Goal: Transaction & Acquisition: Purchase product/service

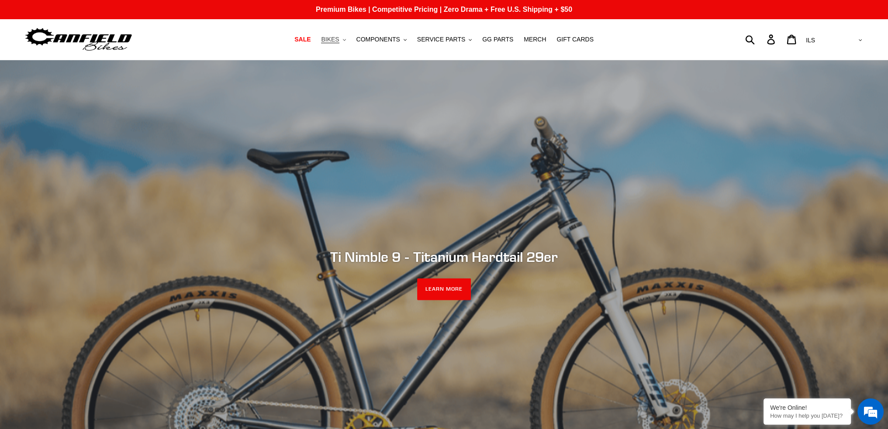
click at [339, 38] on span "BIKES" at bounding box center [330, 39] width 18 height 7
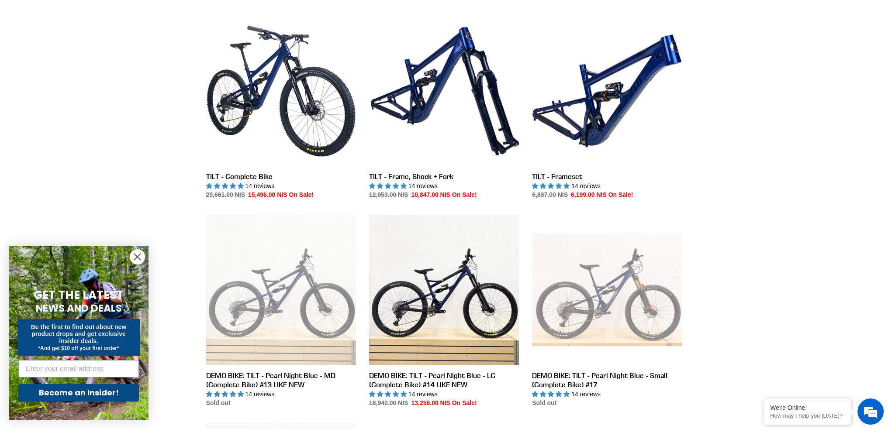
scroll to position [218, 0]
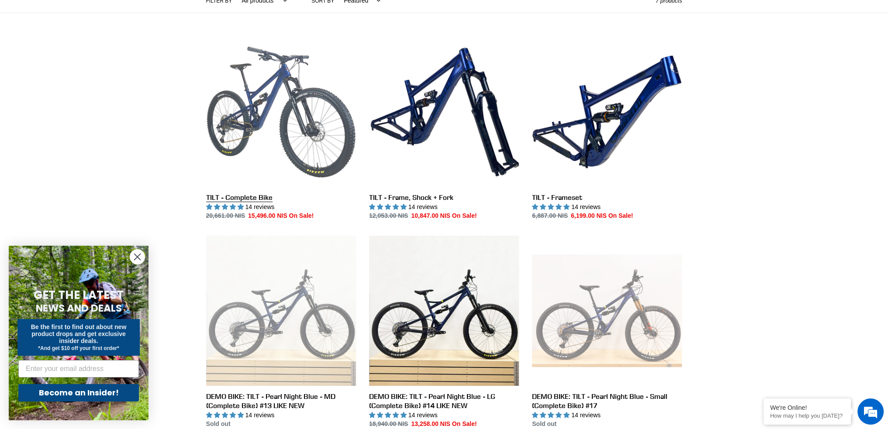
click at [276, 155] on link "TILT - Complete Bike" at bounding box center [281, 129] width 150 height 184
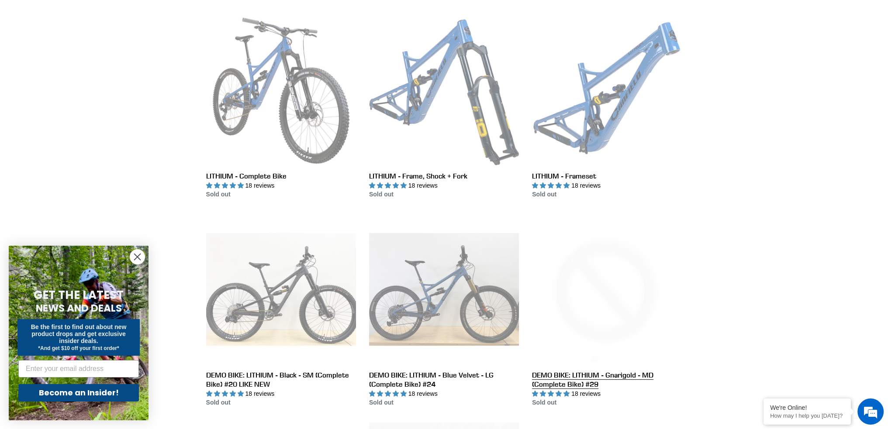
scroll to position [131, 0]
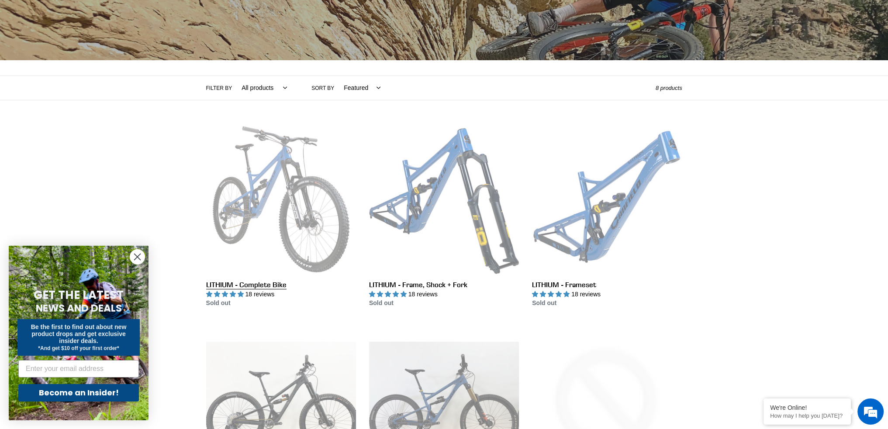
click at [280, 195] on link "LITHIUM - Complete Bike" at bounding box center [281, 217] width 150 height 184
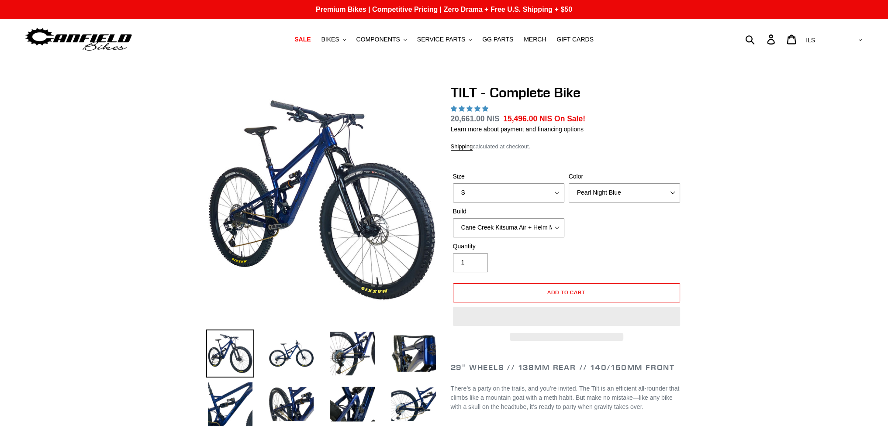
select select "highest-rating"
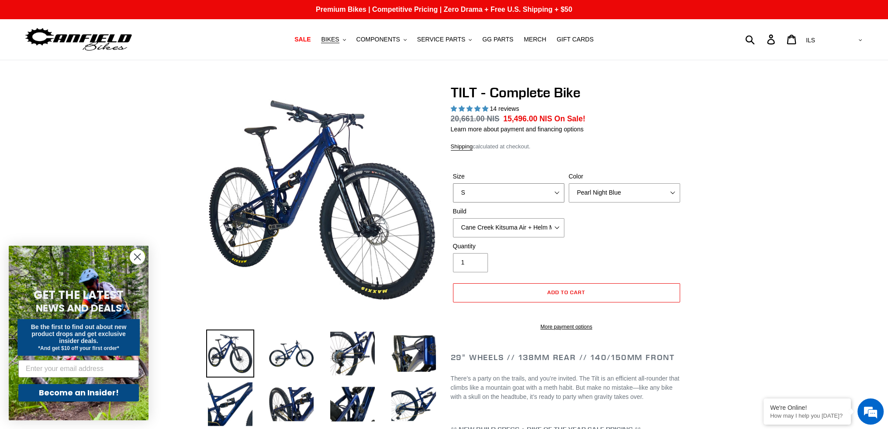
click at [511, 187] on select "S M L" at bounding box center [508, 193] width 111 height 19
select select "M"
click at [453, 184] on select "S M L" at bounding box center [508, 193] width 111 height 19
click at [516, 230] on select "Cane Creek Kitsuma Air + Helm MKII 140 + SRAM GX Cane Creek Kitsuma Air + Helm …" at bounding box center [508, 227] width 111 height 19
click at [453, 218] on select "Cane Creek Kitsuma Air + Helm MKII 140 + SRAM GX Cane Creek Kitsuma Air + Helm …" at bounding box center [508, 227] width 111 height 19
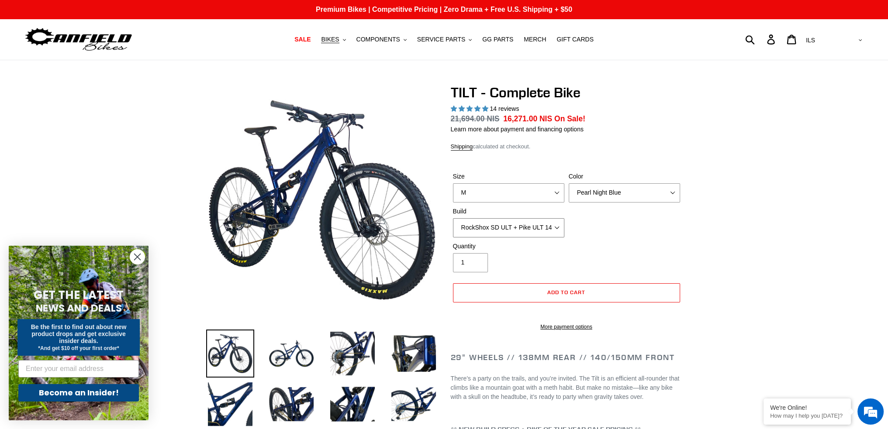
click at [533, 228] on select "Cane Creek Kitsuma Air + Helm MKII 140 + SRAM GX Cane Creek Kitsuma Air + Helm …" at bounding box center [508, 227] width 111 height 19
click at [453, 218] on select "Cane Creek Kitsuma Air + Helm MKII 140 + SRAM GX Cane Creek Kitsuma Air + Helm …" at bounding box center [508, 227] width 111 height 19
click at [540, 227] on select "Cane Creek Kitsuma Air + Helm MKII 140 + SRAM GX Cane Creek Kitsuma Air + Helm …" at bounding box center [508, 227] width 111 height 19
click at [453, 218] on select "Cane Creek Kitsuma Air + Helm MKII 140 + SRAM GX Cane Creek Kitsuma Air + Helm …" at bounding box center [508, 227] width 111 height 19
click at [523, 228] on select "Cane Creek Kitsuma Air + Helm MKII 140 + SRAM GX Cane Creek Kitsuma Air + Helm …" at bounding box center [508, 227] width 111 height 19
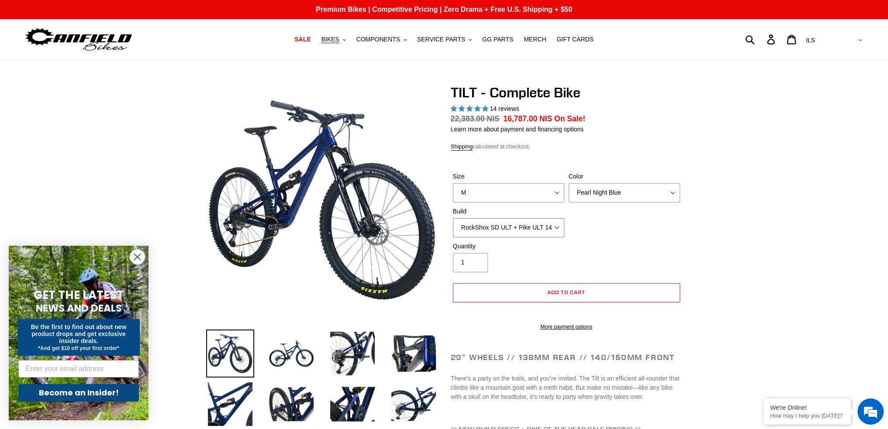
click at [453, 218] on select "Cane Creek Kitsuma Air + Helm MKII 140 + SRAM GX Cane Creek Kitsuma Air + Helm …" at bounding box center [508, 227] width 111 height 19
click at [542, 225] on select "Cane Creek Kitsuma Air + Helm MKII 140 + SRAM GX Cane Creek Kitsuma Air + Helm …" at bounding box center [508, 227] width 111 height 19
click at [453, 218] on select "Cane Creek Kitsuma Air + Helm MKII 140 + SRAM GX Cane Creek Kitsuma Air + Helm …" at bounding box center [508, 227] width 111 height 19
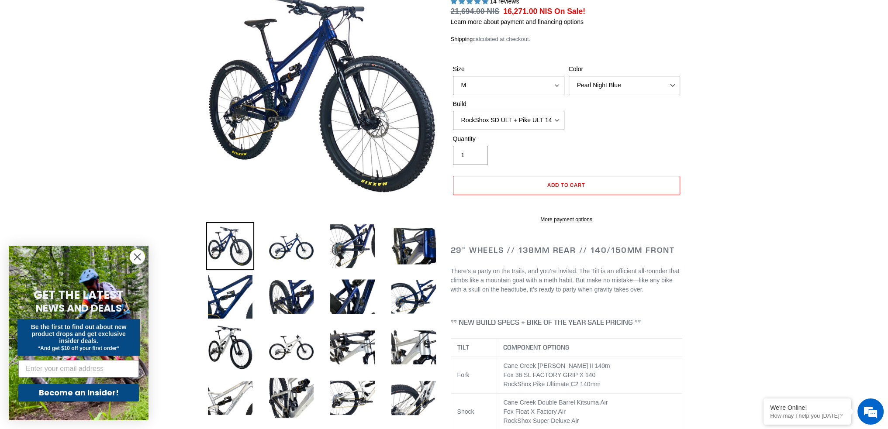
scroll to position [87, 0]
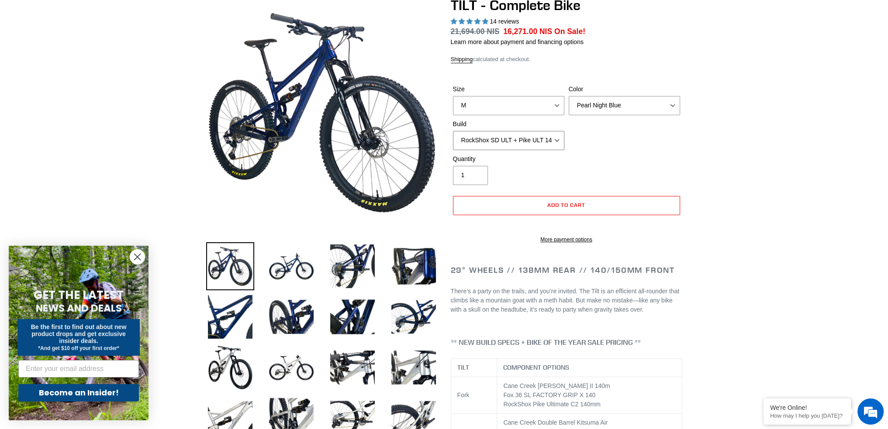
click at [522, 138] on select "Cane Creek Kitsuma Air + Helm MKII 140 + SRAM GX Cane Creek Kitsuma Air + Helm …" at bounding box center [508, 140] width 111 height 19
click at [453, 131] on select "Cane Creek Kitsuma Air + Helm MKII 140 + SRAM GX Cane Creek Kitsuma Air + Helm …" at bounding box center [508, 140] width 111 height 19
click at [534, 139] on select "Cane Creek Kitsuma Air + Helm MKII 140 + SRAM GX Cane Creek Kitsuma Air + Helm …" at bounding box center [508, 140] width 111 height 19
click at [645, 130] on div "Size S M L Color Pearl Night Blue Stealth Silver Raw Build Cane Creek Kitsuma A…" at bounding box center [567, 120] width 232 height 70
click at [531, 137] on select "Cane Creek Kitsuma Air + Helm MKII 140 + SRAM GX Cane Creek Kitsuma Air + Helm …" at bounding box center [508, 140] width 111 height 19
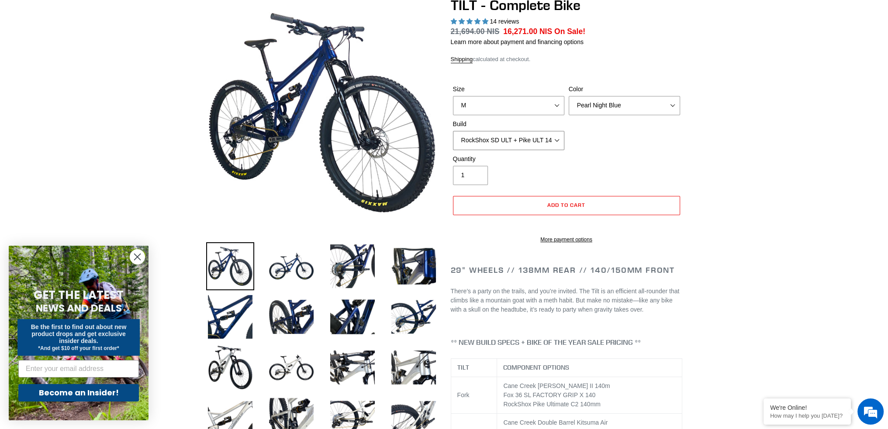
click at [453, 131] on select "Cane Creek Kitsuma Air + Helm MKII 140 + SRAM GX Cane Creek Kitsuma Air + Helm …" at bounding box center [508, 140] width 111 height 19
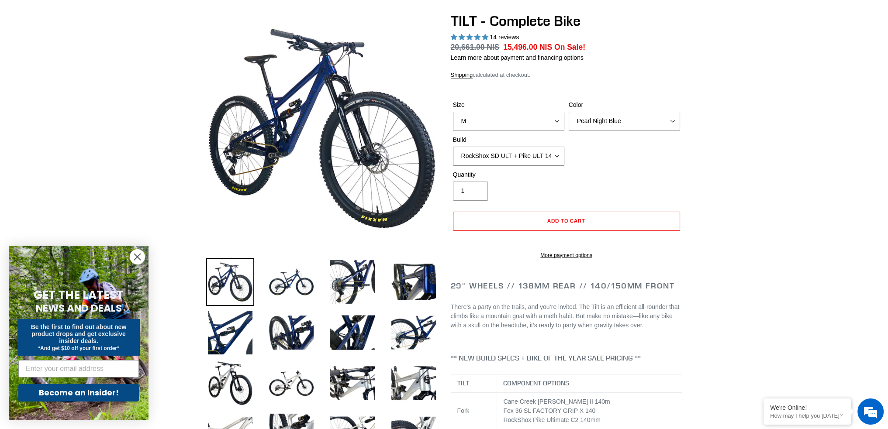
scroll to position [44, 0]
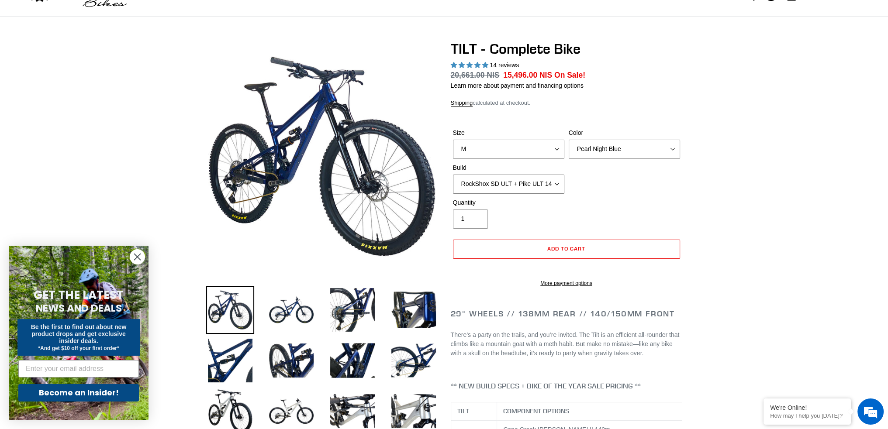
click at [534, 183] on select "Cane Creek Kitsuma Air + Helm MKII 140 + SRAM GX Cane Creek Kitsuma Air + Helm …" at bounding box center [508, 184] width 111 height 19
select select "RockShox SD ULT + Pike ULT 140 + Shimano XT"
click at [453, 175] on select "Cane Creek Kitsuma Air + Helm MKII 140 + SRAM GX Cane Creek Kitsuma Air + Helm …" at bounding box center [508, 184] width 111 height 19
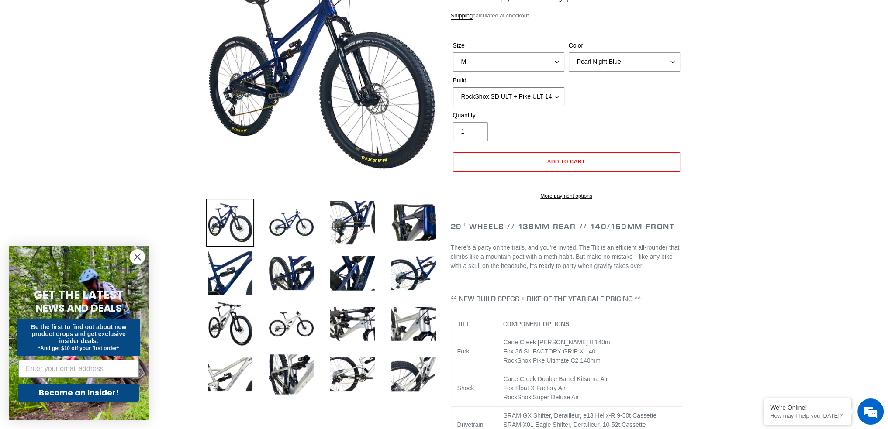
scroll to position [87, 0]
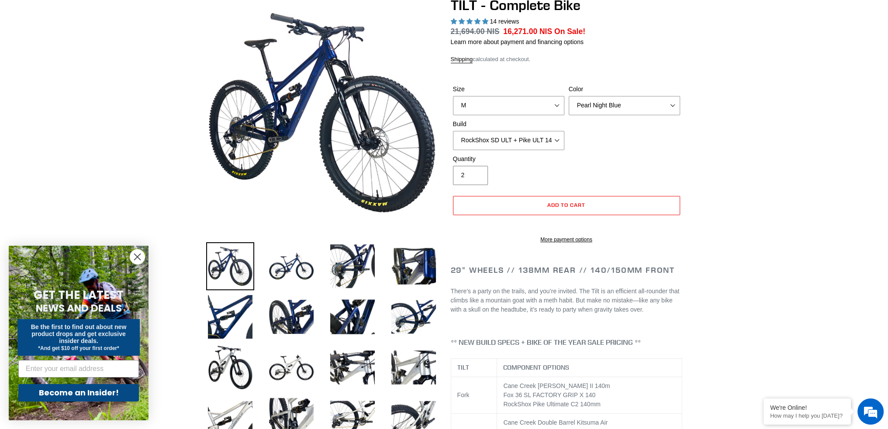
click at [476, 174] on input "2" at bounding box center [470, 175] width 35 height 19
type input "1"
click at [476, 177] on input "1" at bounding box center [470, 175] width 35 height 19
click at [644, 108] on select "Pearl Night Blue Stealth Silver Raw" at bounding box center [624, 105] width 111 height 19
click at [569, 96] on select "Pearl Night Blue Stealth Silver Raw" at bounding box center [624, 105] width 111 height 19
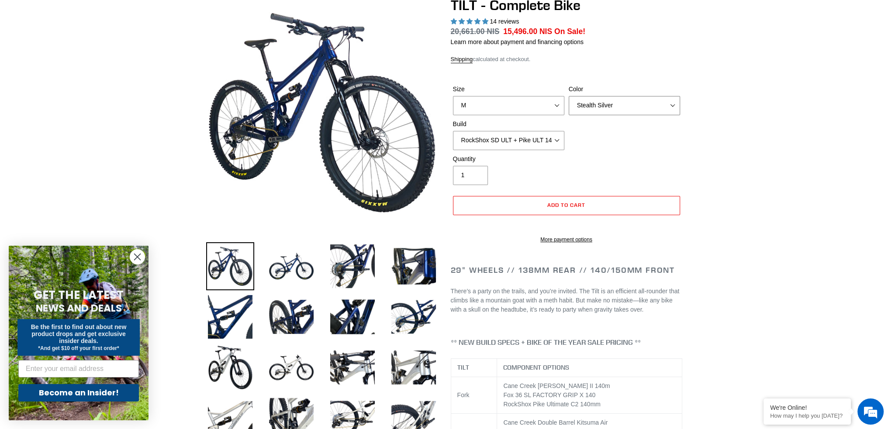
click at [643, 102] on select "Pearl Night Blue Stealth Silver Raw" at bounding box center [624, 105] width 111 height 19
select select "Raw"
click at [569, 96] on select "Pearl Night Blue Stealth Silver Raw" at bounding box center [624, 105] width 111 height 19
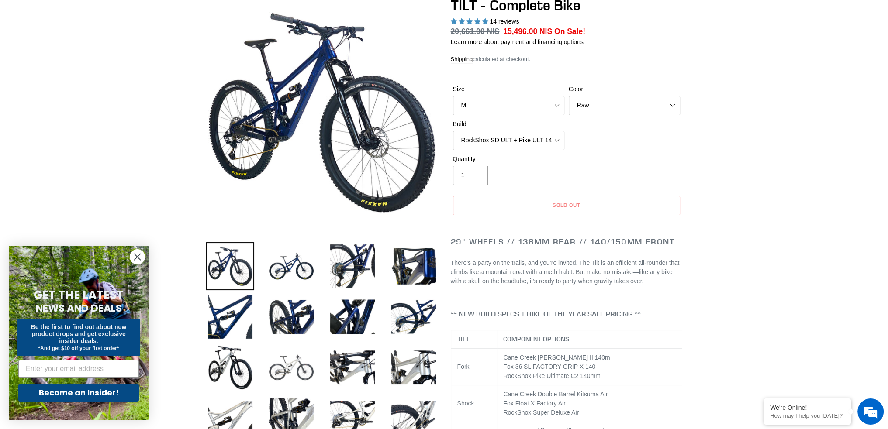
click at [303, 356] on img at bounding box center [291, 368] width 48 height 48
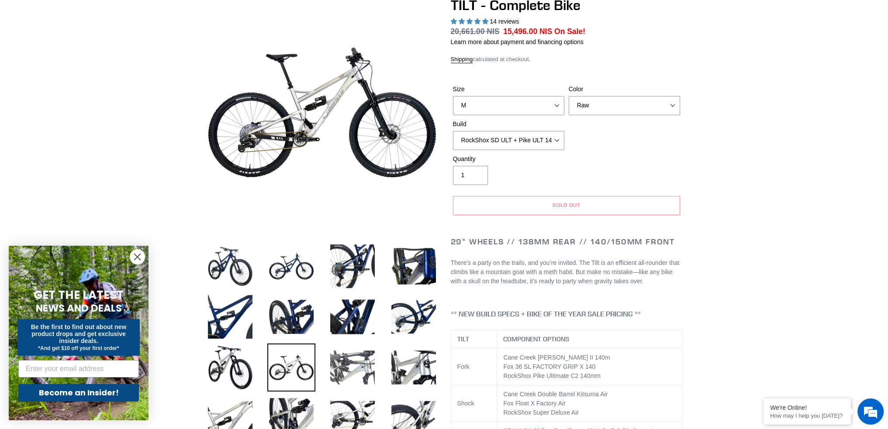
click at [343, 356] on img at bounding box center [353, 368] width 48 height 48
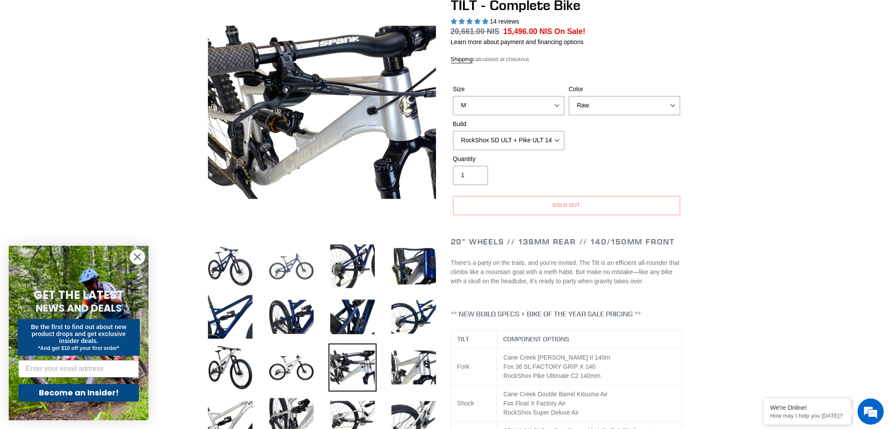
click at [290, 270] on img at bounding box center [291, 266] width 48 height 48
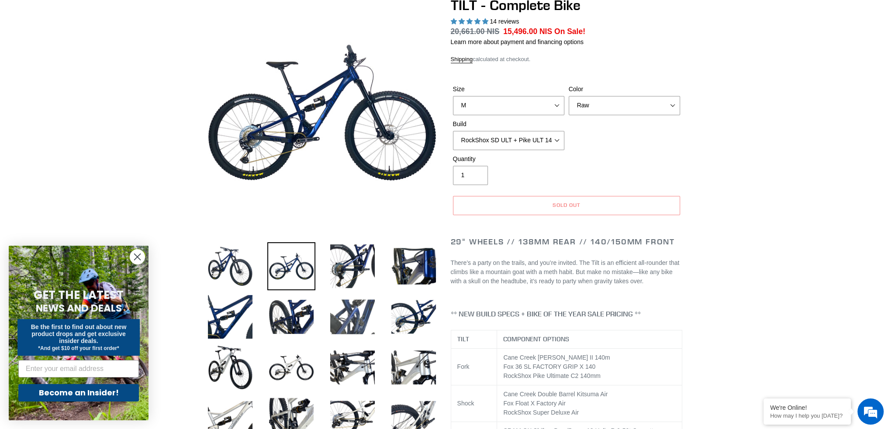
scroll to position [306, 0]
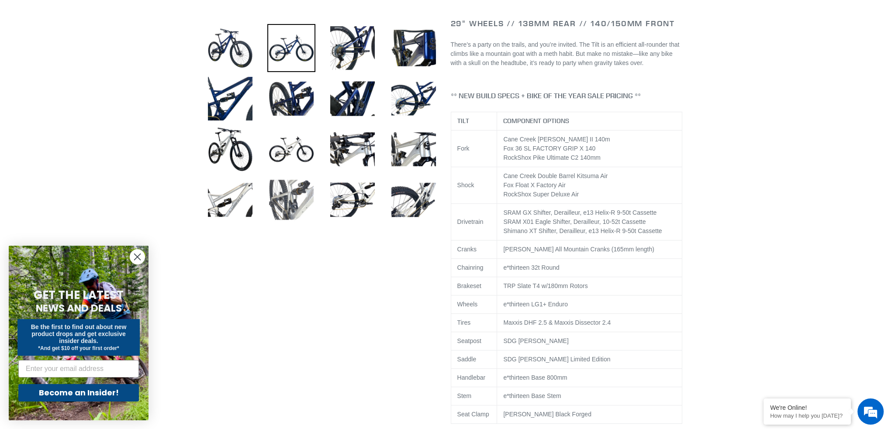
click at [301, 210] on img at bounding box center [291, 200] width 48 height 48
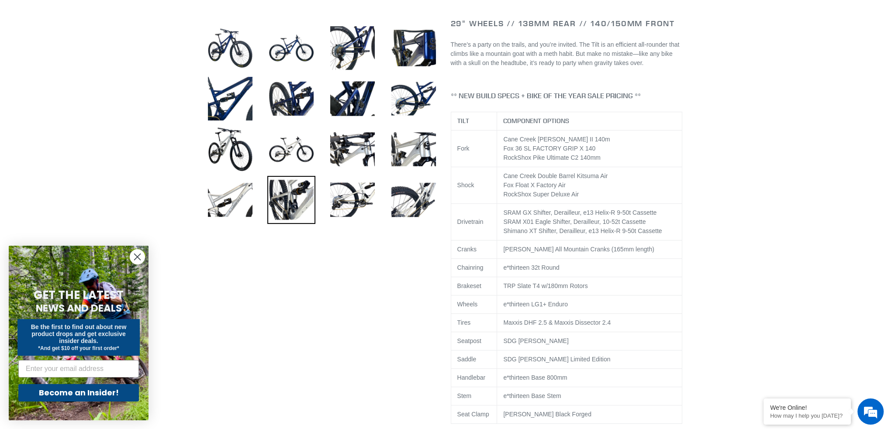
scroll to position [437, 0]
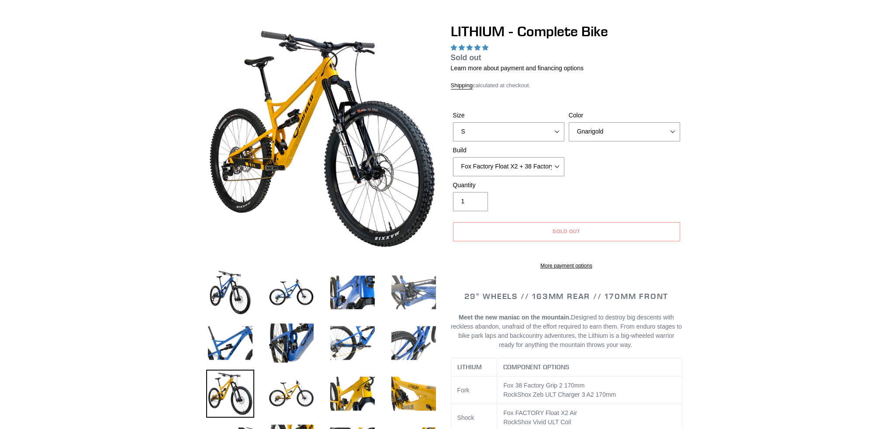
select select "highest-rating"
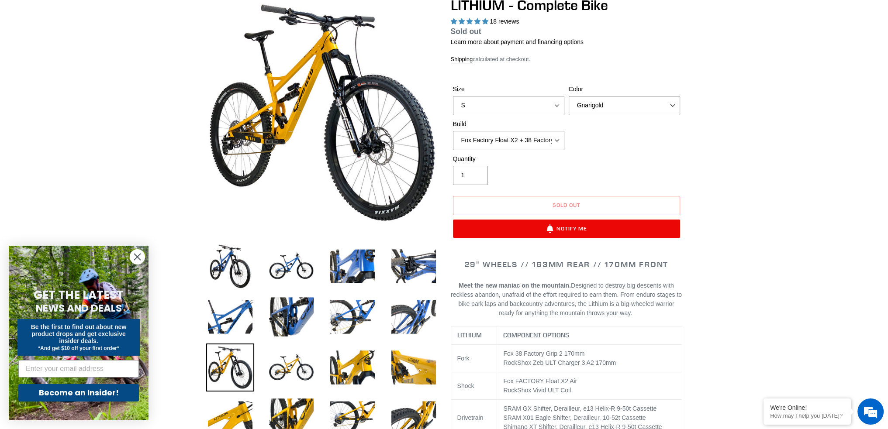
click at [648, 110] on select "Gnarigold Blue Velvet Stealth Black" at bounding box center [624, 105] width 111 height 19
select select "Blue Velvet"
click at [569, 96] on select "Gnarigold Blue Velvet Stealth Black" at bounding box center [624, 105] width 111 height 19
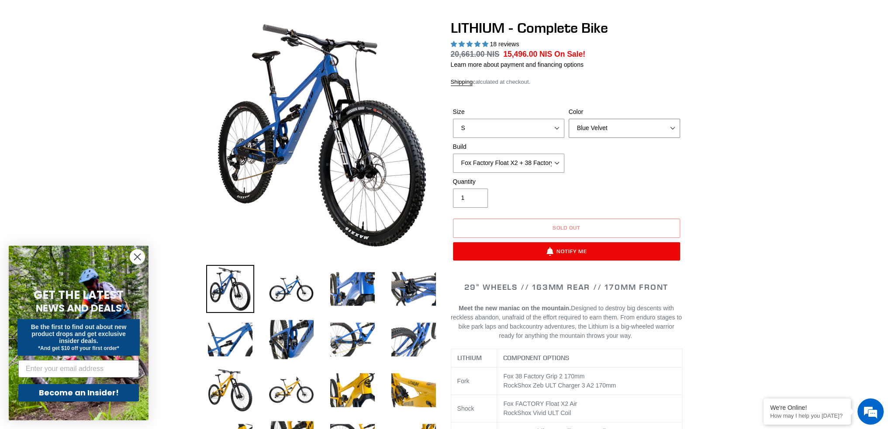
scroll to position [44, 0]
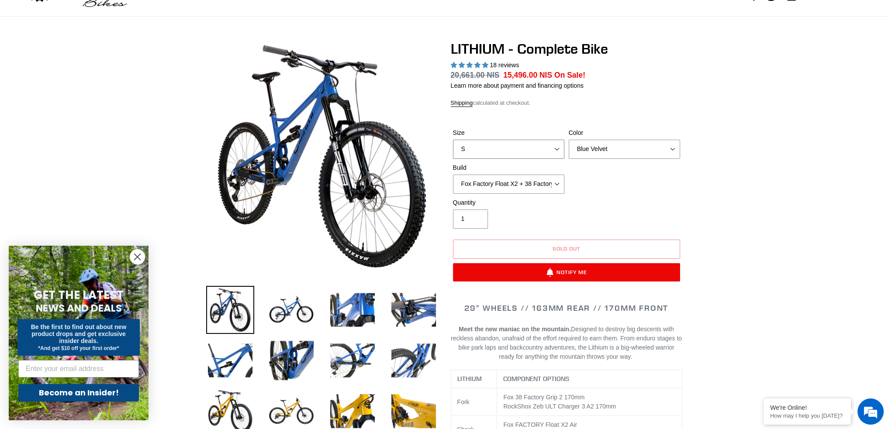
click at [512, 148] on select "S M L XL" at bounding box center [508, 149] width 111 height 19
select select "M"
click at [453, 140] on select "S M L XL" at bounding box center [508, 149] width 111 height 19
click at [509, 178] on select "Fox Factory Float X2 + 38 Factory Grip 2 170 + SRAM GX Fox Factory Float X2 + 3…" at bounding box center [508, 184] width 111 height 19
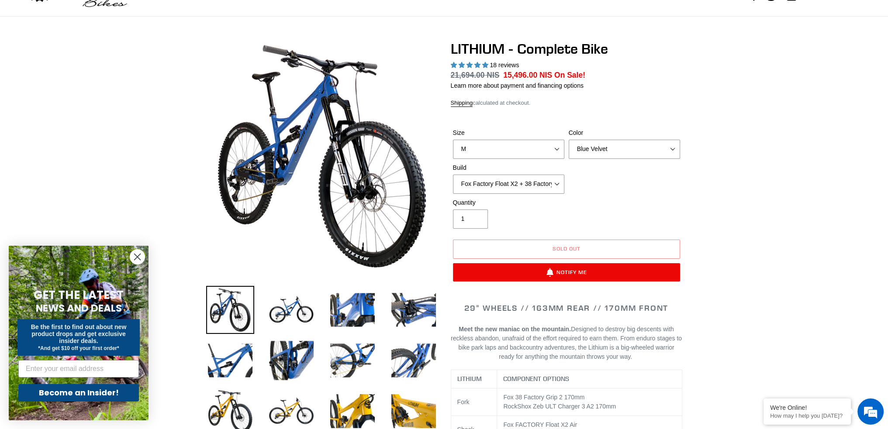
click at [618, 174] on div "Size S M L XL Color Gnarigold Blue Velvet Stealth Black Build Fox Factory Float…" at bounding box center [567, 163] width 232 height 70
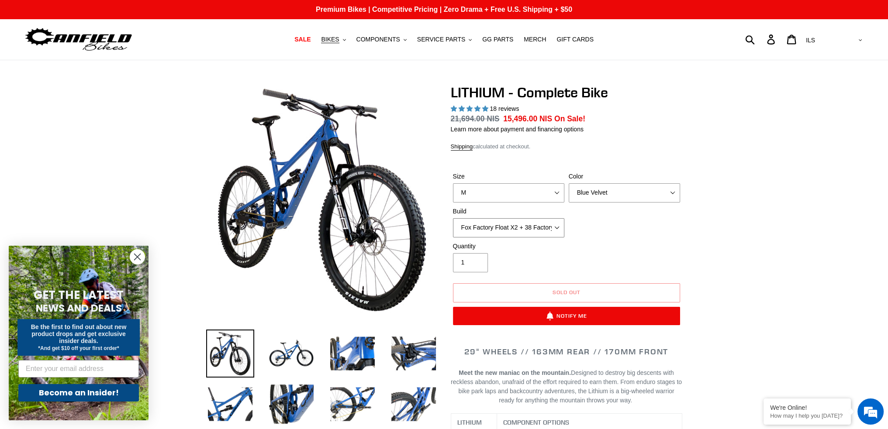
click at [519, 232] on select "Fox Factory Float X2 + 38 Factory Grip 2 170 + SRAM GX Fox Factory Float X2 + 3…" at bounding box center [508, 227] width 111 height 19
select select "Fox Factory Float X2 + 38 Factory Grip 2 170 + Shimano XT"
click at [453, 218] on select "Fox Factory Float X2 + 38 Factory Grip 2 170 + SRAM GX Fox Factory Float X2 + 3…" at bounding box center [508, 227] width 111 height 19
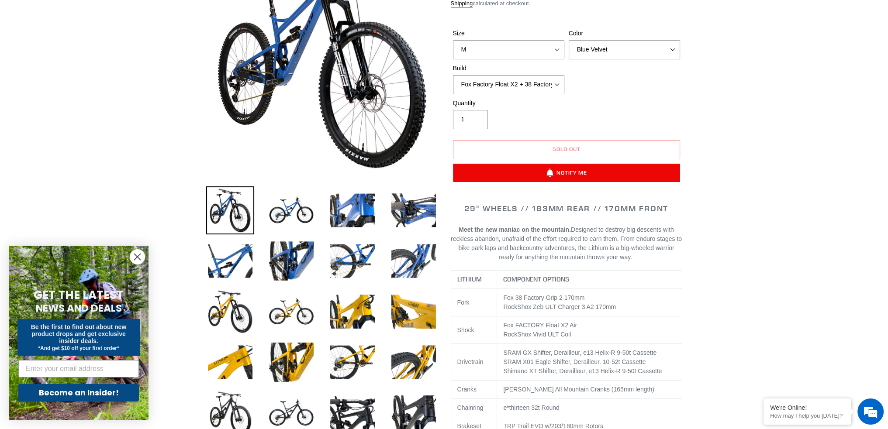
scroll to position [44, 0]
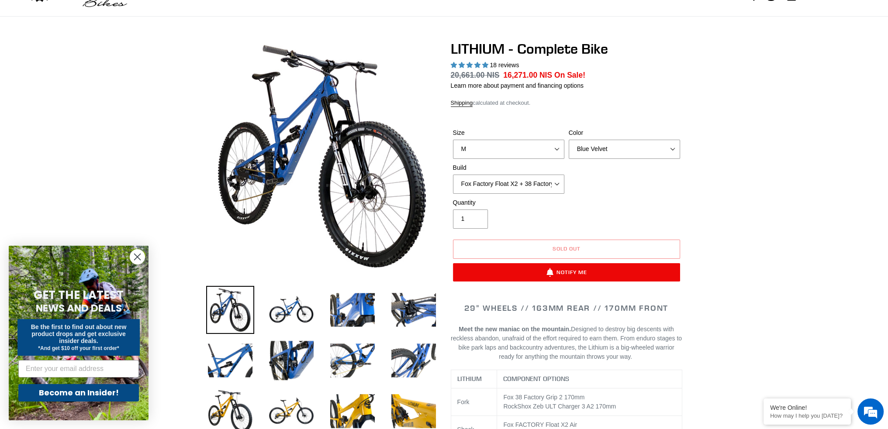
click at [548, 223] on div "Quantity 1" at bounding box center [509, 213] width 116 height 31
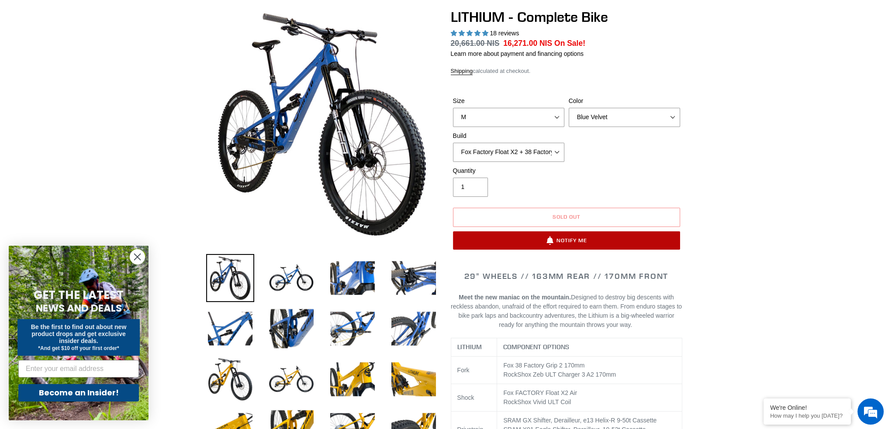
scroll to position [131, 0]
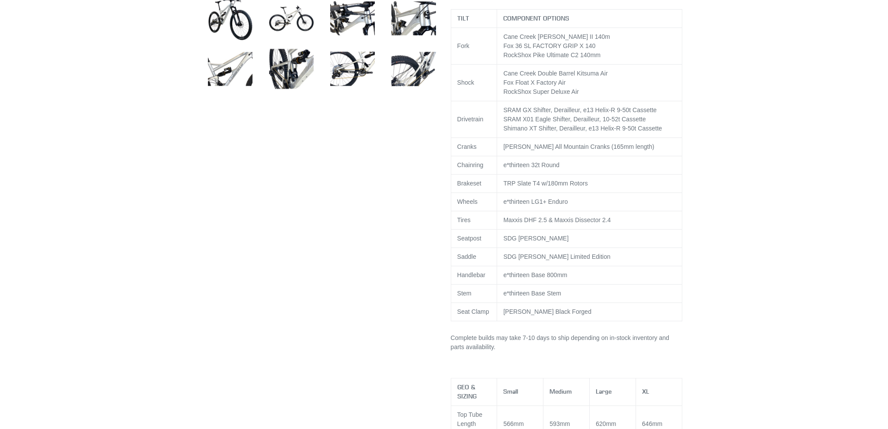
select select "highest-rating"
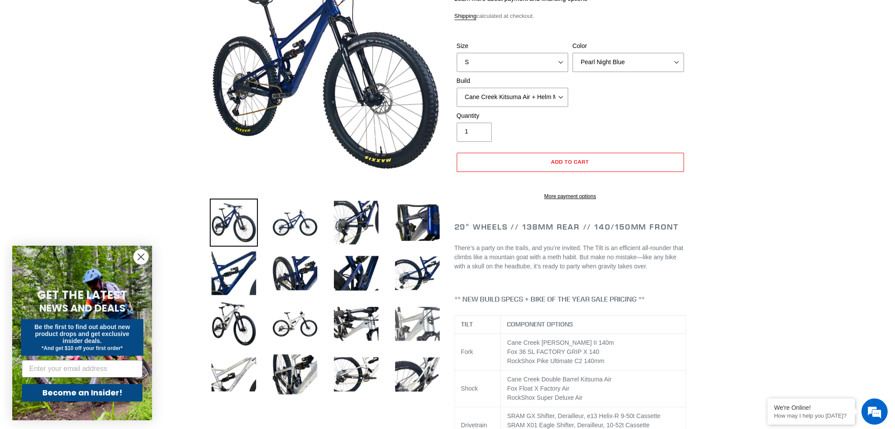
scroll to position [87, 0]
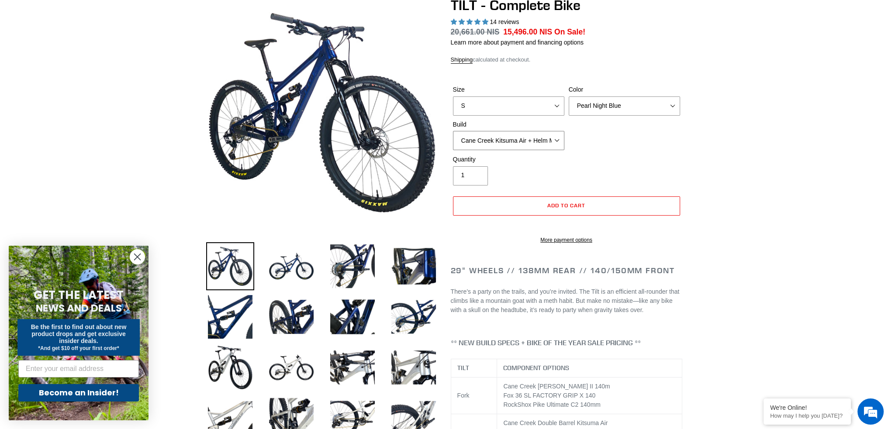
click at [510, 141] on select "Cane Creek Kitsuma Air + Helm MKII 140 + SRAM GX Cane Creek Kitsuma Air + Helm …" at bounding box center [508, 140] width 111 height 19
select select "RockShox SD ULT + Pike ULT 140 + Shimano XT"
click at [453, 131] on select "Cane Creek Kitsuma Air + Helm MKII 140 + SRAM GX Cane Creek Kitsuma Air + Helm …" at bounding box center [508, 140] width 111 height 19
click at [567, 209] on button "Add to cart" at bounding box center [566, 205] width 227 height 19
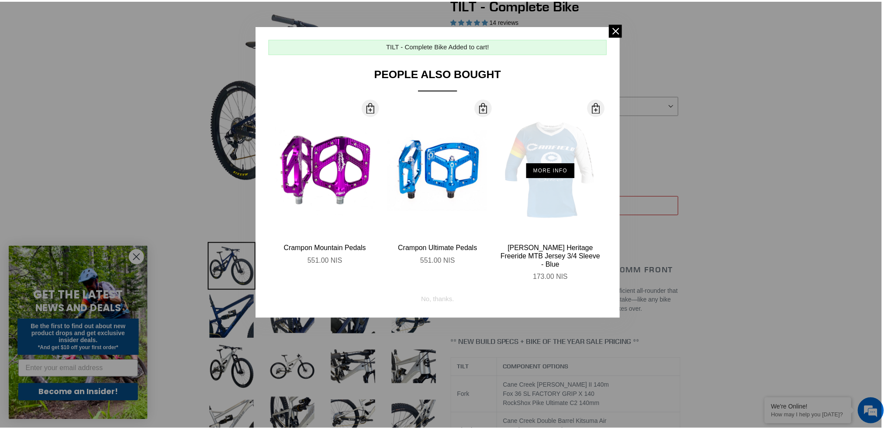
scroll to position [0, 0]
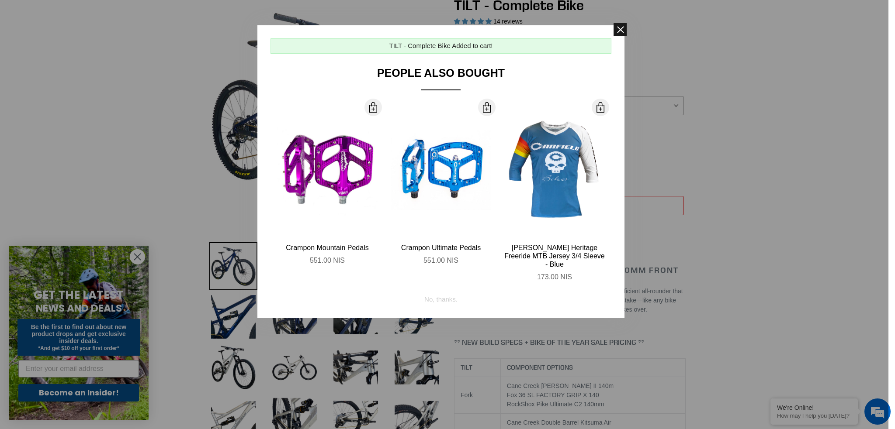
click at [619, 28] on span at bounding box center [619, 29] width 13 height 13
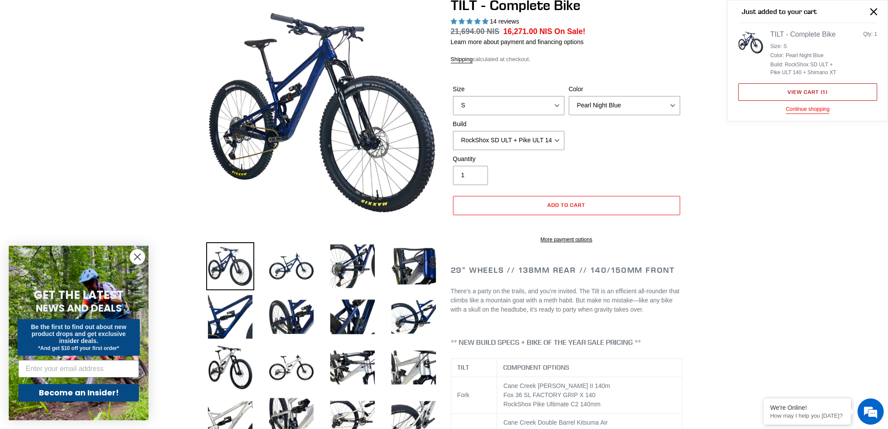
click at [803, 94] on link "View cart ( 1 )" at bounding box center [807, 91] width 139 height 17
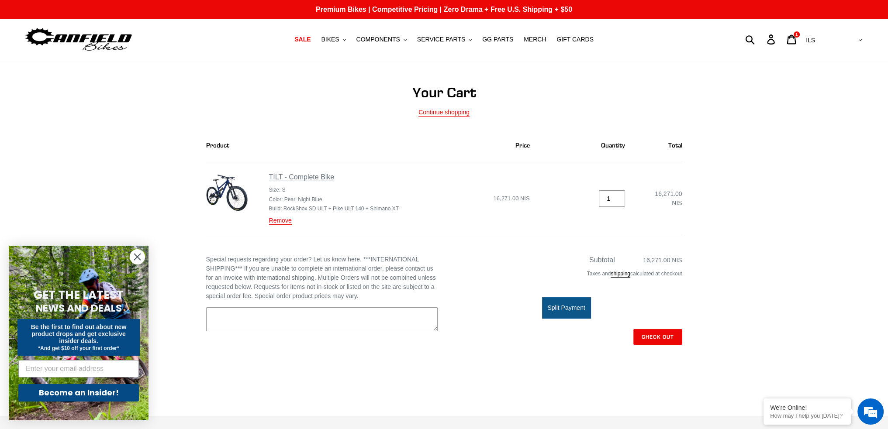
click at [284, 177] on link "TILT - Complete Bike" at bounding box center [302, 177] width 66 height 8
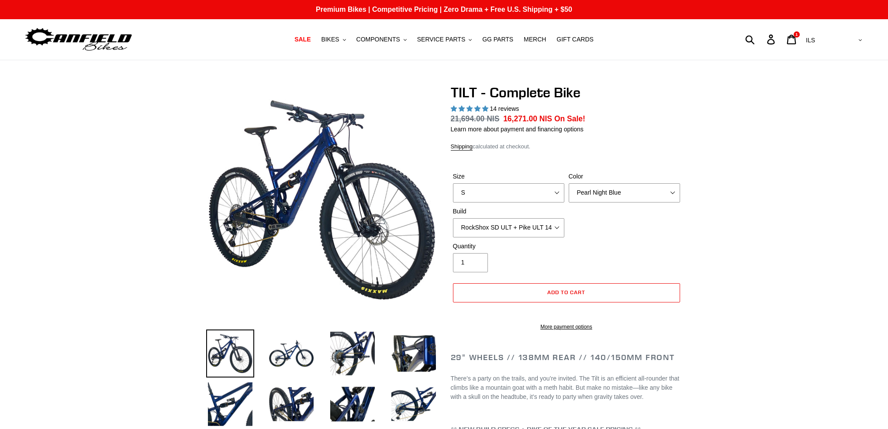
select select "highest-rating"
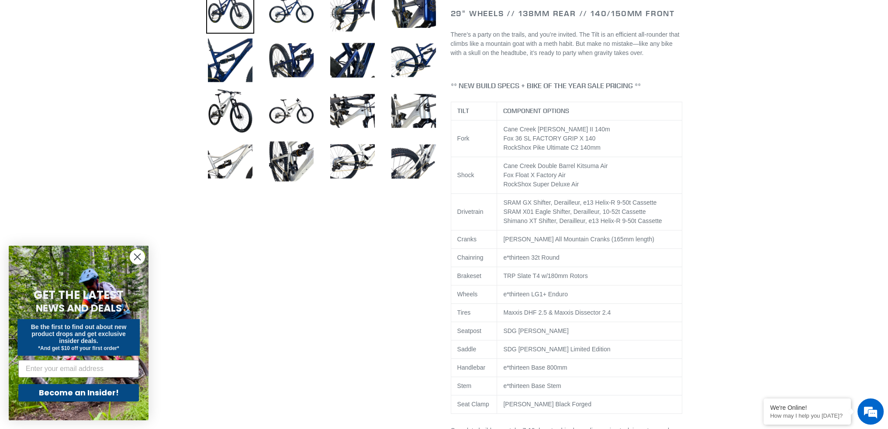
scroll to position [350, 0]
